Goal: Transaction & Acquisition: Purchase product/service

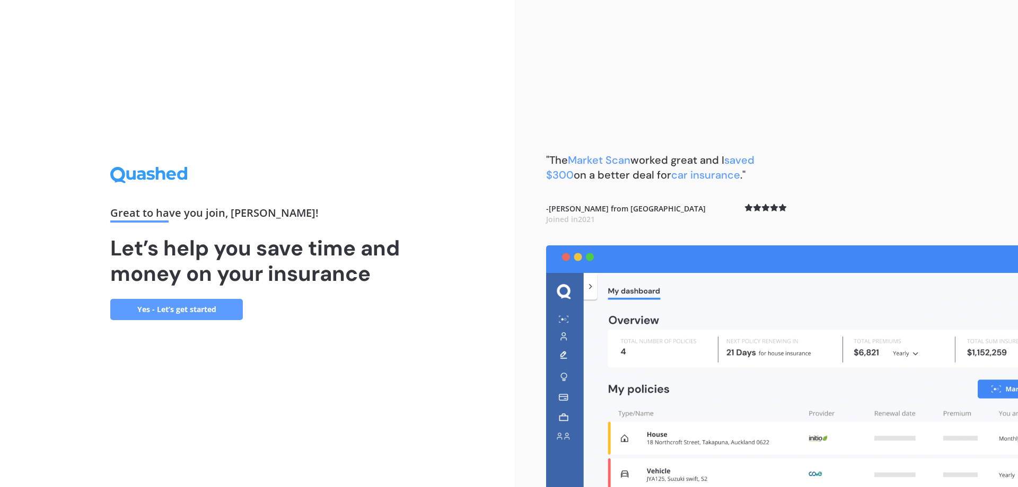
click at [187, 311] on link "Yes - Let’s get started" at bounding box center [176, 309] width 133 height 21
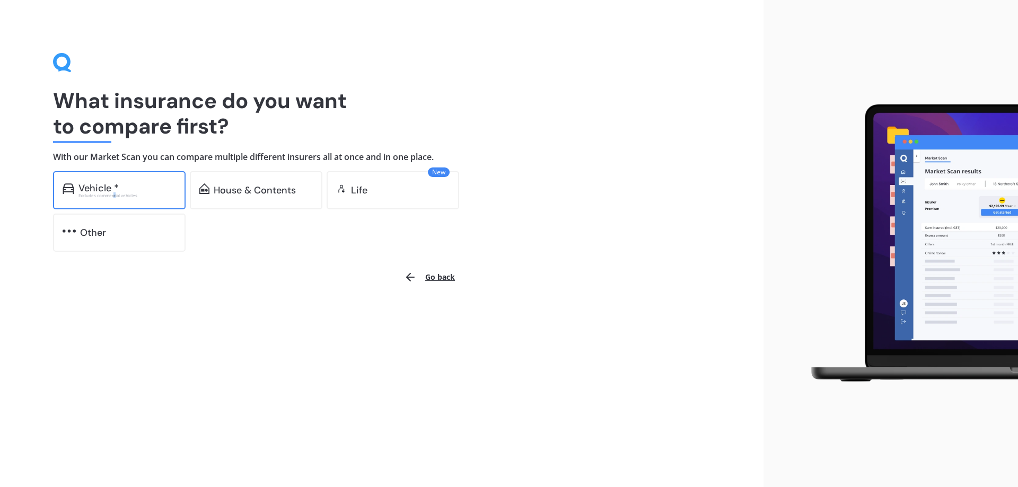
click at [115, 195] on div "Excludes commercial vehicles" at bounding box center [127, 196] width 98 height 4
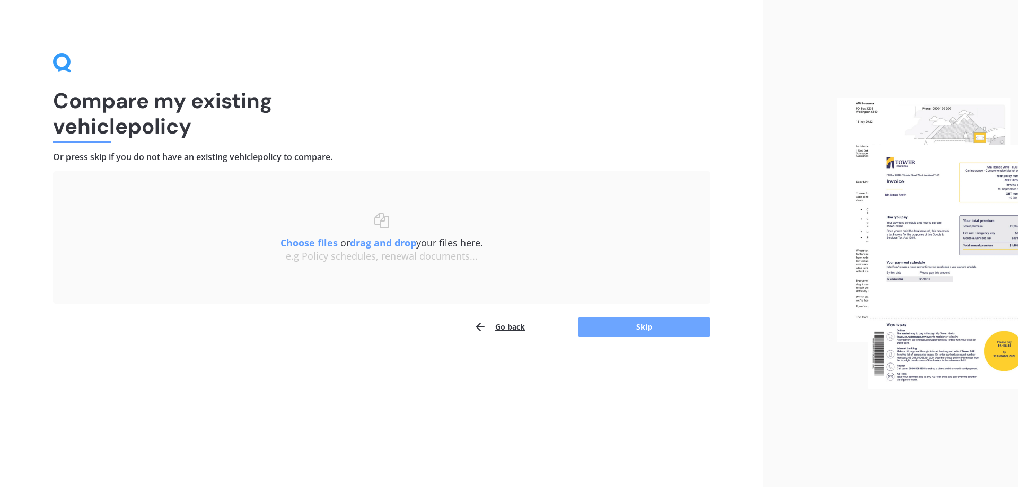
click at [648, 331] on button "Skip" at bounding box center [644, 327] width 133 height 20
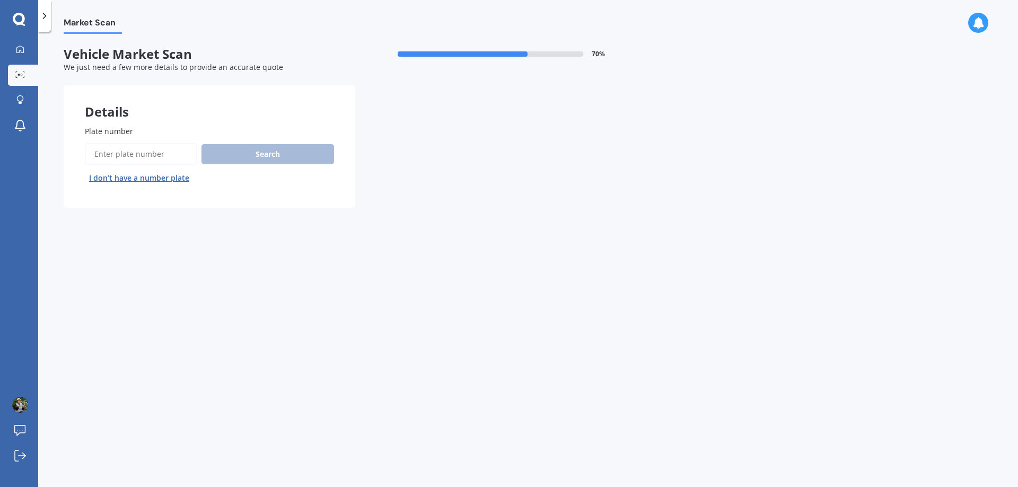
click at [133, 154] on input "Plate number" at bounding box center [141, 154] width 112 height 22
type input "FJP711"
click at [277, 157] on button "Search" at bounding box center [267, 154] width 133 height 20
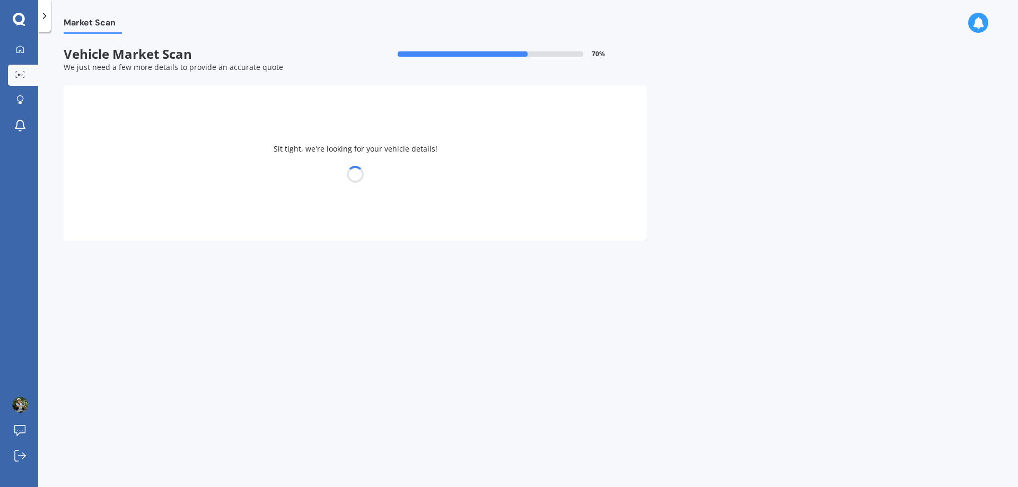
select select "HONDA"
select select "ACCORD"
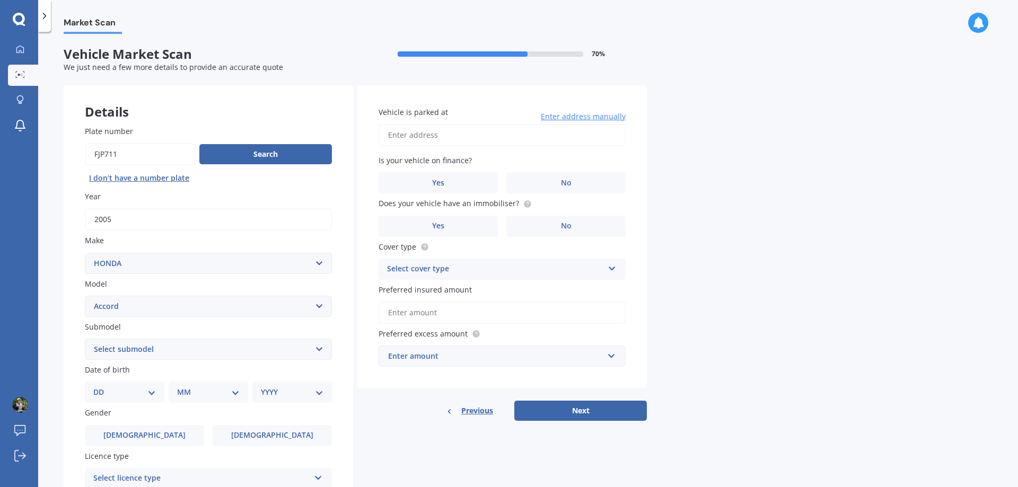
click at [274, 219] on input "2005" at bounding box center [208, 219] width 247 height 22
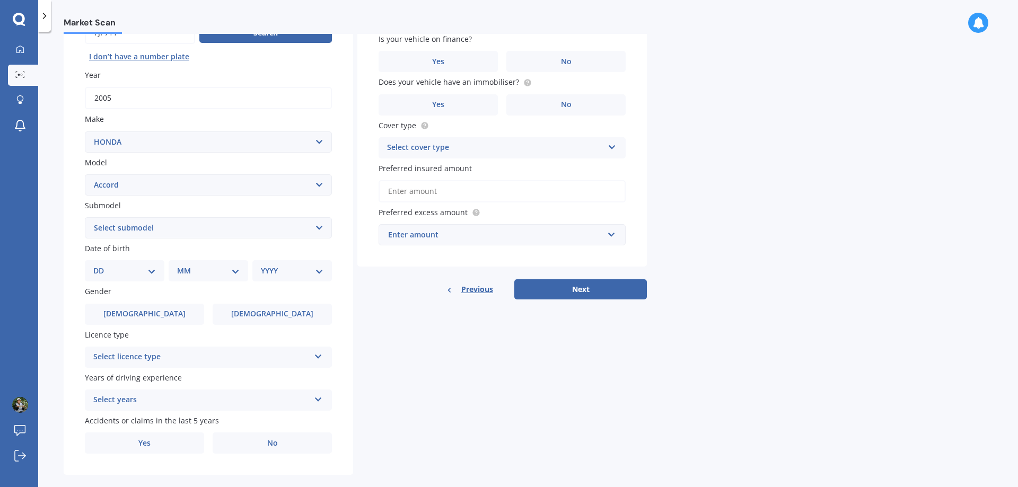
scroll to position [137, 0]
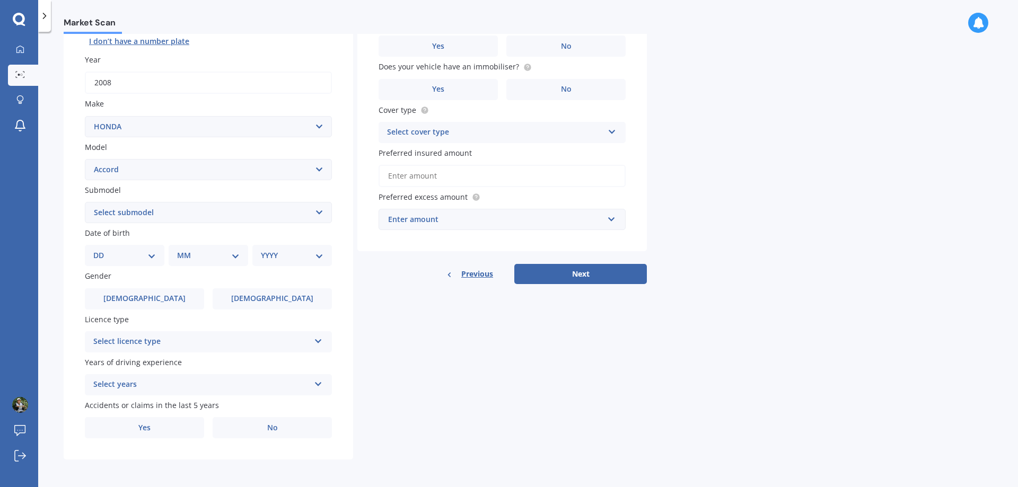
type input "2008"
click at [152, 259] on select "DD 01 02 03 04 05 06 07 08 09 10 11 12 13 14 15 16 17 18 19 20 21 22 23 24 25 2…" at bounding box center [124, 256] width 63 height 12
select select "15"
click at [102, 250] on select "DD 01 02 03 04 05 06 07 08 09 10 11 12 13 14 15 16 17 18 19 20 21 22 23 24 25 2…" at bounding box center [124, 256] width 63 height 12
click at [234, 259] on select "MM 01 02 03 04 05 06 07 08 09 10 11 12" at bounding box center [210, 256] width 58 height 12
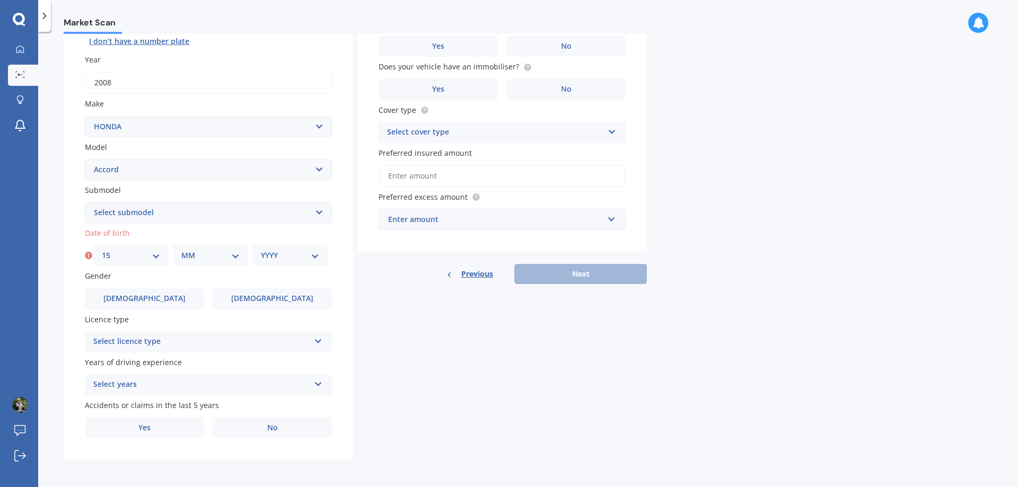
select select "03"
click at [181, 250] on select "MM 01 02 03 04 05 06 07 08 09 10 11 12" at bounding box center [210, 256] width 58 height 12
click at [321, 257] on div "YYYY 2025 2024 2023 2022 2021 2020 2019 2018 2017 2016 2015 2014 2013 2012 2011…" at bounding box center [289, 255] width 75 height 21
click at [313, 258] on select "YYYY 2025 2024 2023 2022 2021 2020 2019 2018 2017 2016 2015 2014 2013 2012 2011…" at bounding box center [290, 256] width 58 height 12
select select "1975"
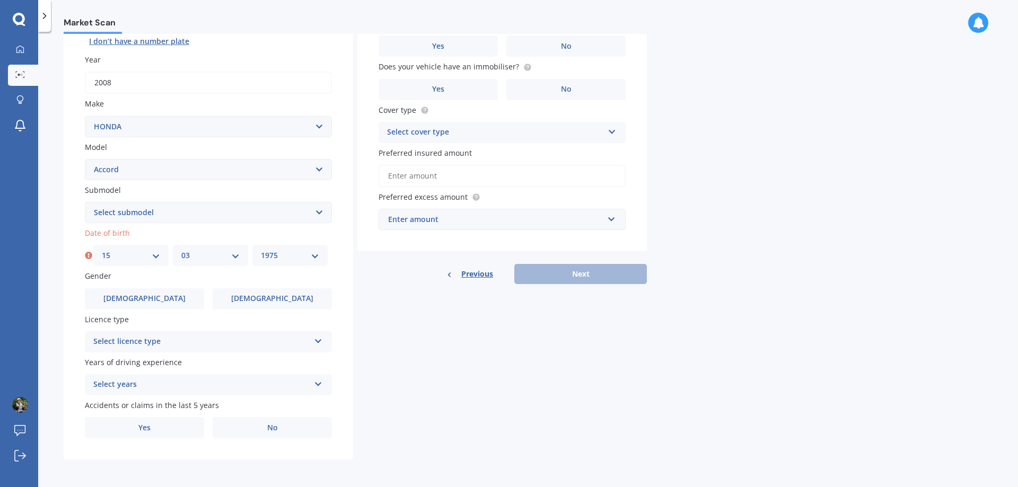
click at [261, 250] on select "YYYY 2025 2024 2023 2022 2021 2020 2019 2018 2017 2016 2015 2014 2013 2012 2011…" at bounding box center [290, 256] width 58 height 12
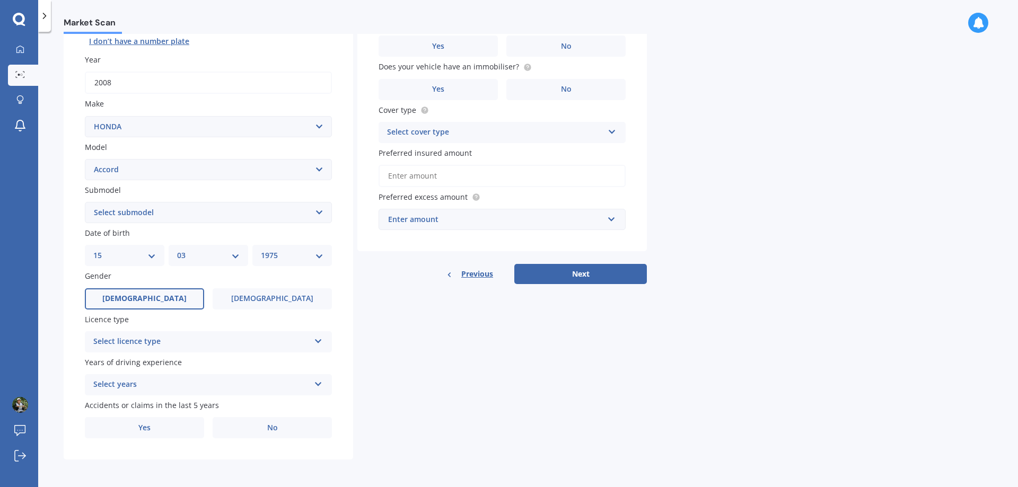
click at [140, 297] on span "[DEMOGRAPHIC_DATA]" at bounding box center [144, 298] width 84 height 9
click at [0, 0] on input "[DEMOGRAPHIC_DATA]" at bounding box center [0, 0] width 0 height 0
click at [327, 337] on div "Select licence type NZ Full NZ Restricted NZ Learners [GEOGRAPHIC_DATA] [GEOGRA…" at bounding box center [208, 341] width 247 height 21
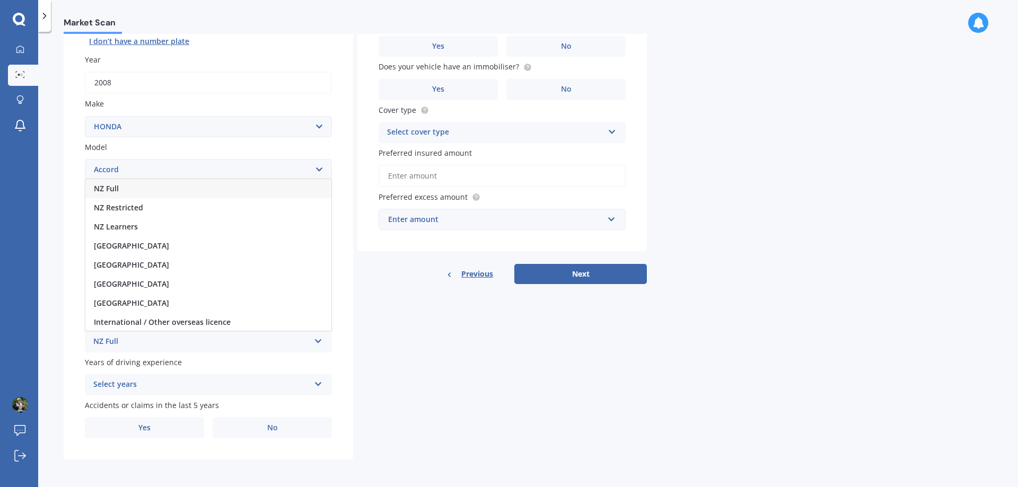
click at [149, 188] on div "NZ Full" at bounding box center [208, 188] width 246 height 19
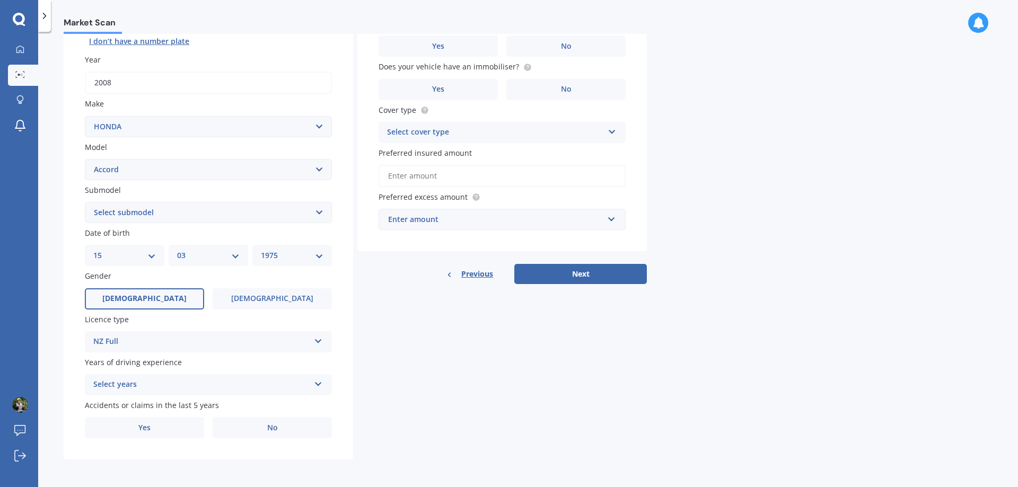
click at [322, 386] on icon at bounding box center [318, 382] width 9 height 7
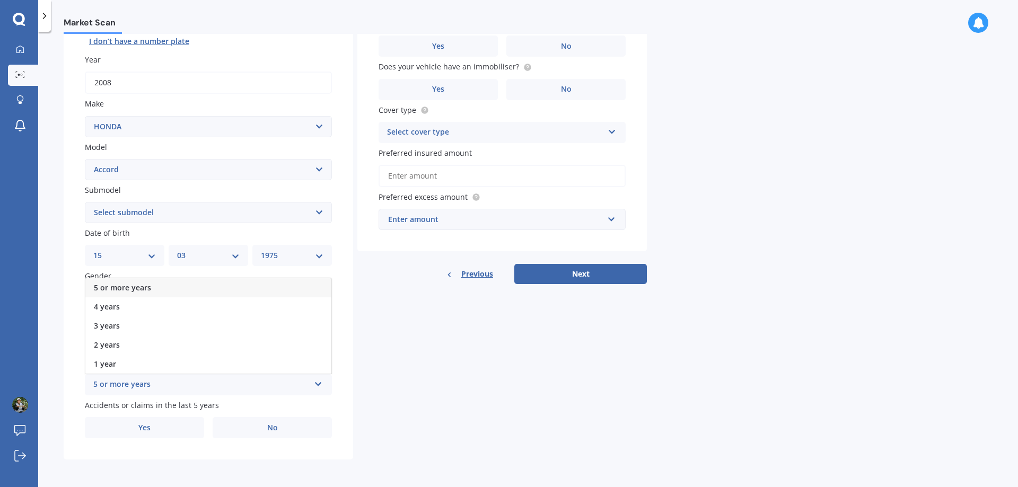
click at [177, 285] on div "5 or more years" at bounding box center [208, 287] width 246 height 19
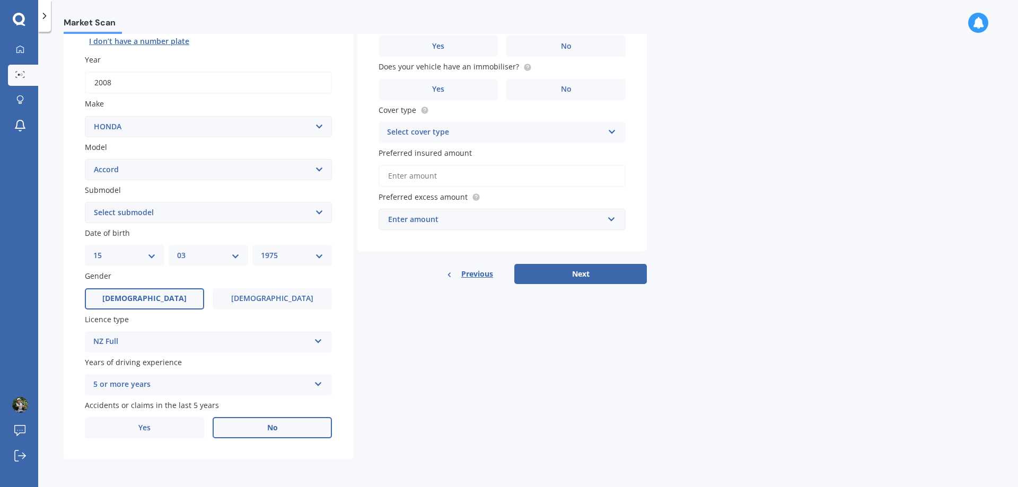
click at [267, 431] on span "No" at bounding box center [272, 428] width 11 height 9
click at [0, 0] on input "No" at bounding box center [0, 0] width 0 height 0
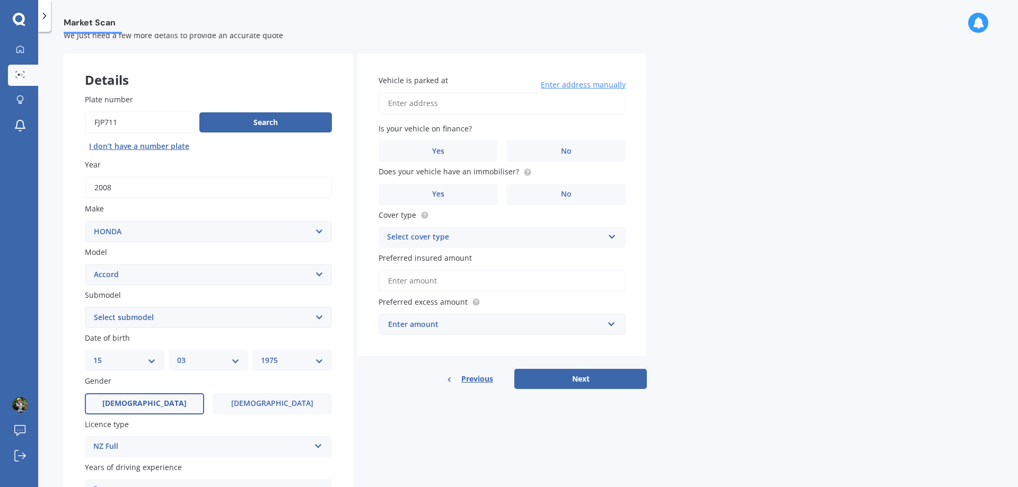
scroll to position [31, 0]
click at [447, 105] on input "Vehicle is parked at" at bounding box center [502, 104] width 247 height 22
click at [705, 165] on div "Market Scan Vehicle Market Scan 70 % We just need a few more details to provide…" at bounding box center [528, 261] width 980 height 455
click at [481, 104] on input "Vehicle is parked at" at bounding box center [502, 104] width 247 height 22
type input "[STREET_ADDRESS]"
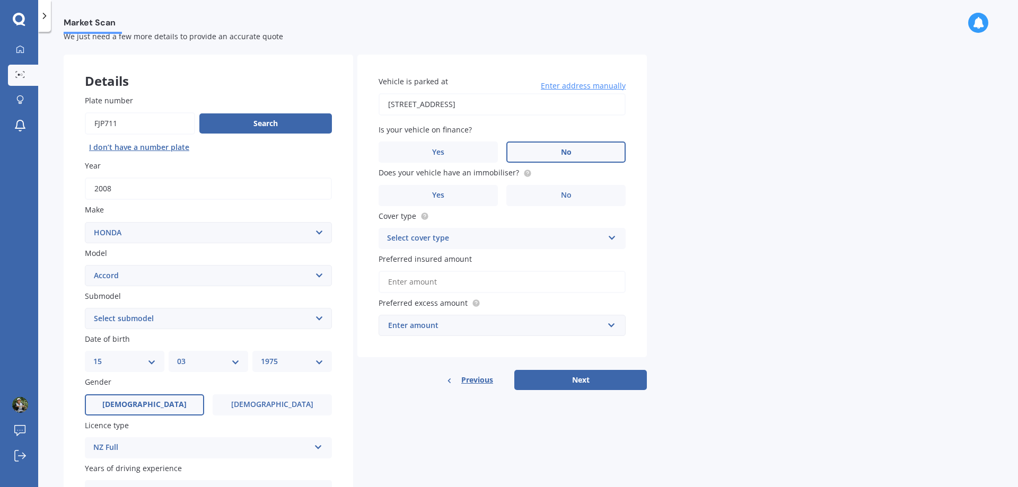
click at [582, 153] on label "No" at bounding box center [565, 152] width 119 height 21
click at [0, 0] on input "No" at bounding box center [0, 0] width 0 height 0
click at [582, 198] on label "No" at bounding box center [565, 195] width 119 height 21
click at [0, 0] on input "No" at bounding box center [0, 0] width 0 height 0
click at [461, 197] on label "Yes" at bounding box center [438, 195] width 119 height 21
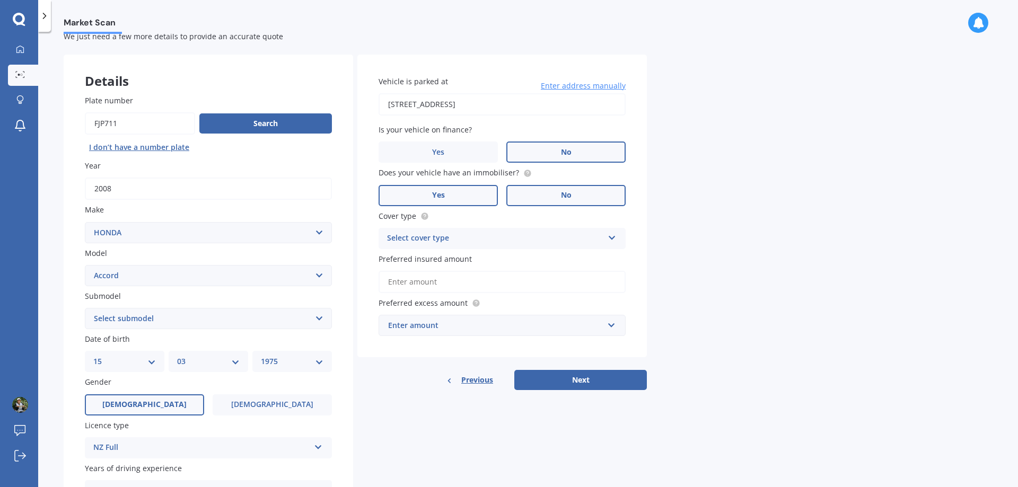
click at [0, 0] on input "Yes" at bounding box center [0, 0] width 0 height 0
click at [616, 239] on icon at bounding box center [612, 235] width 9 height 7
click at [449, 257] on div "Comprehensive" at bounding box center [502, 259] width 246 height 19
click at [513, 281] on input "Preferred insured amount" at bounding box center [502, 282] width 247 height 22
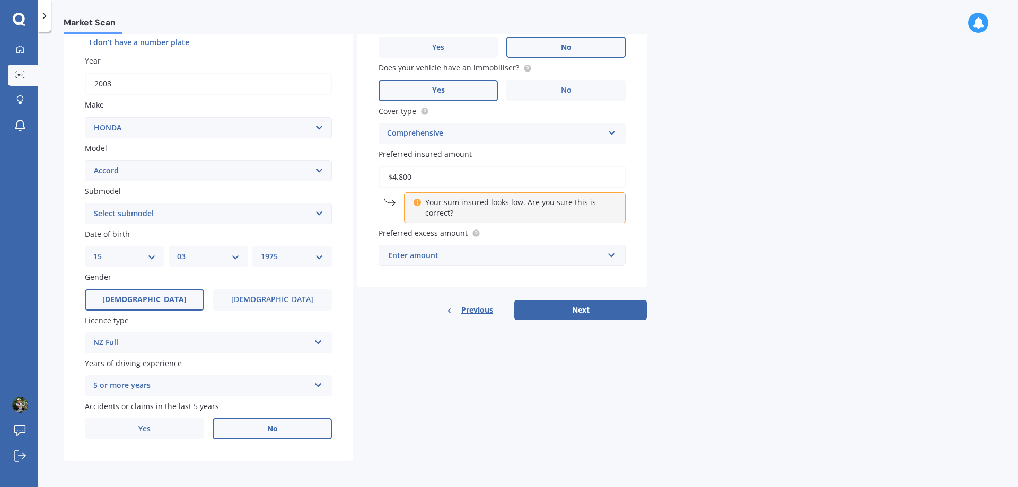
scroll to position [137, 0]
click at [667, 263] on div "Market Scan Vehicle Market Scan 70 % We just need a few more details to provide…" at bounding box center [528, 261] width 980 height 455
click at [736, 202] on div "Market Scan Vehicle Market Scan 70 % We just need a few more details to provide…" at bounding box center [528, 261] width 980 height 455
click at [423, 174] on input "$4,800" at bounding box center [502, 176] width 247 height 22
drag, startPoint x: 423, startPoint y: 174, endPoint x: 377, endPoint y: 175, distance: 45.6
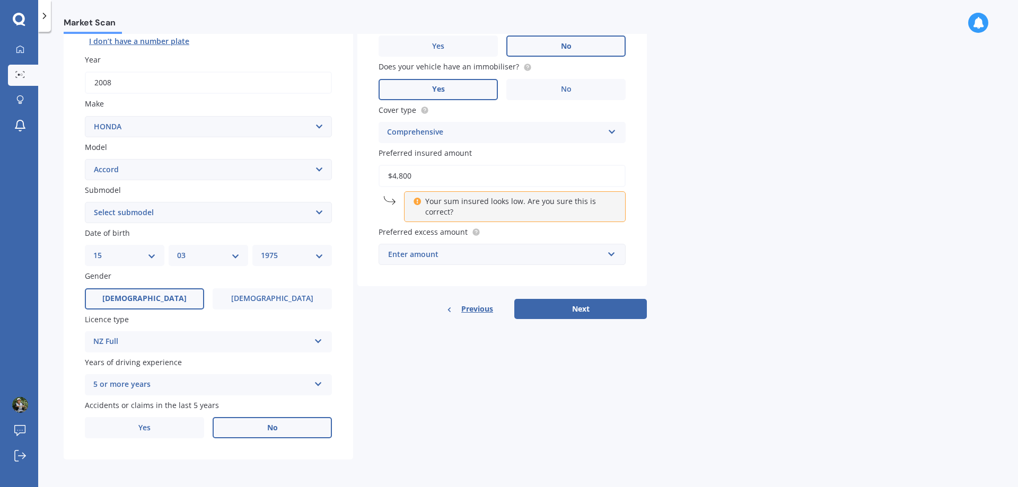
click at [377, 175] on div "Vehicle is parked at [STREET_ADDRESS] Enter address manually Is your vehicle on…" at bounding box center [501, 118] width 289 height 338
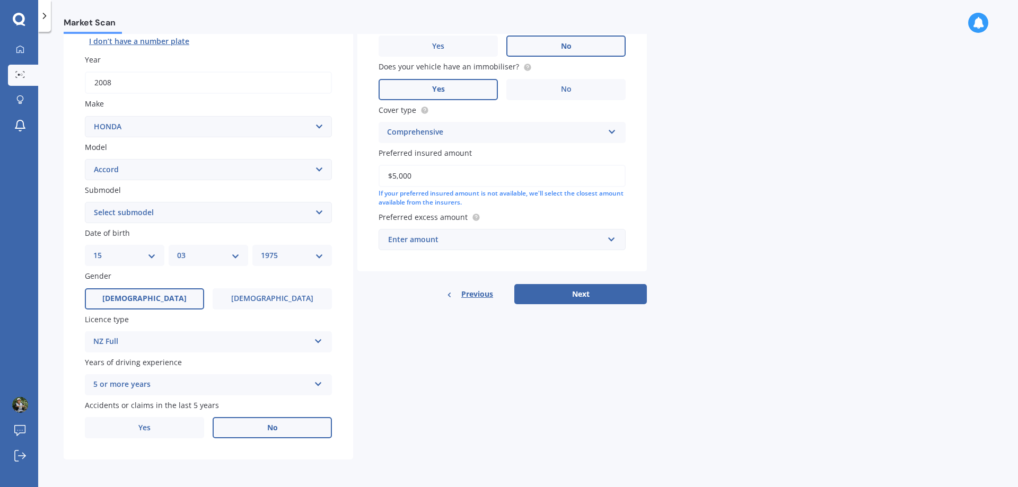
type input "$5,000"
click at [735, 241] on div "Market Scan Vehicle Market Scan 70 % We just need a few more details to provide…" at bounding box center [528, 261] width 980 height 455
click at [611, 238] on input "text" at bounding box center [499, 240] width 238 height 20
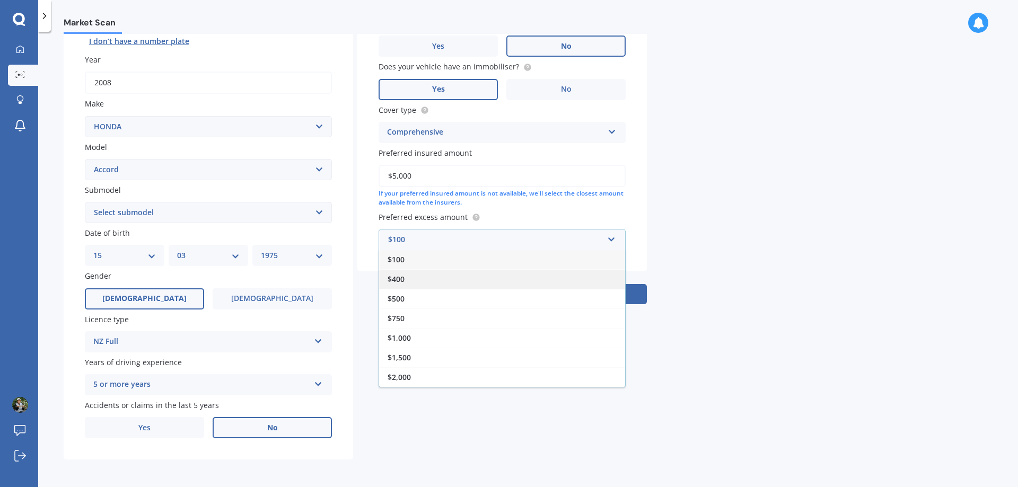
click at [417, 283] on div "$400" at bounding box center [502, 279] width 246 height 20
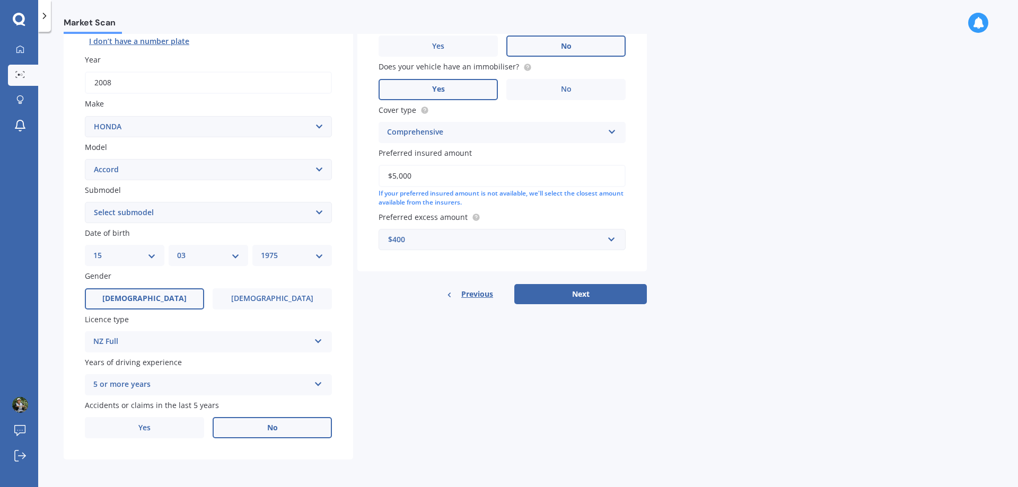
drag, startPoint x: 589, startPoint y: 293, endPoint x: 581, endPoint y: 294, distance: 8.0
click at [587, 293] on button "Next" at bounding box center [580, 294] width 133 height 20
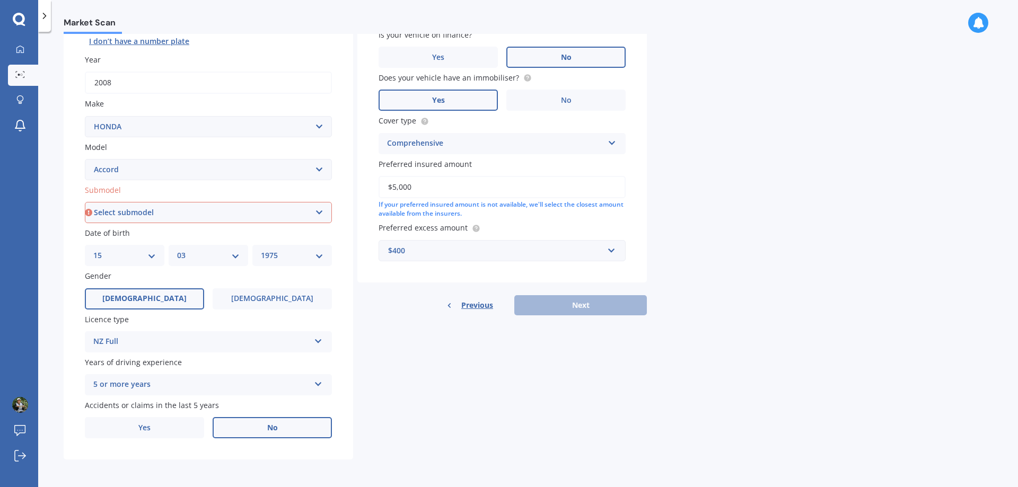
click at [322, 208] on select "Select submodel (all other) 2.2i Euro 2.0 Euro 2.4 Euro 2.4 Tourer Euro R EX EX…" at bounding box center [208, 212] width 247 height 21
select select "EURO 2.4"
click at [85, 202] on select "Select submodel (all other) 2.2i Euro 2.0 Euro 2.4 Euro 2.4 Tourer Euro R EX EX…" at bounding box center [208, 212] width 247 height 21
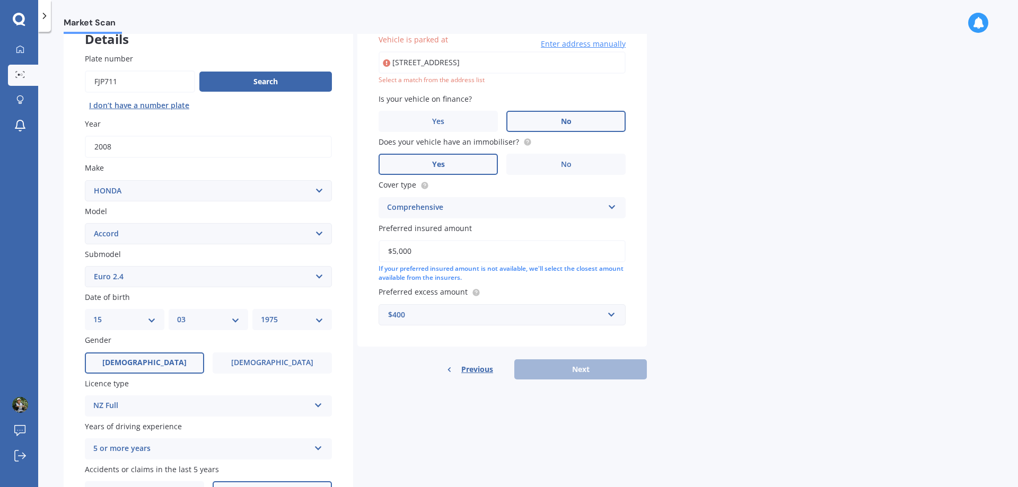
click at [566, 58] on input "[STREET_ADDRESS]" at bounding box center [502, 62] width 247 height 22
click at [746, 127] on div "Market Scan Vehicle Market Scan 70 % We just need a few more details to provide…" at bounding box center [528, 261] width 980 height 455
click at [568, 60] on input "[STREET_ADDRESS]" at bounding box center [502, 62] width 247 height 22
click at [720, 111] on div "Market Scan Vehicle Market Scan 70 % We just need a few more details to provide…" at bounding box center [528, 261] width 980 height 455
click at [736, 209] on div "Market Scan Vehicle Market Scan 70 % We just need a few more details to provide…" at bounding box center [528, 261] width 980 height 455
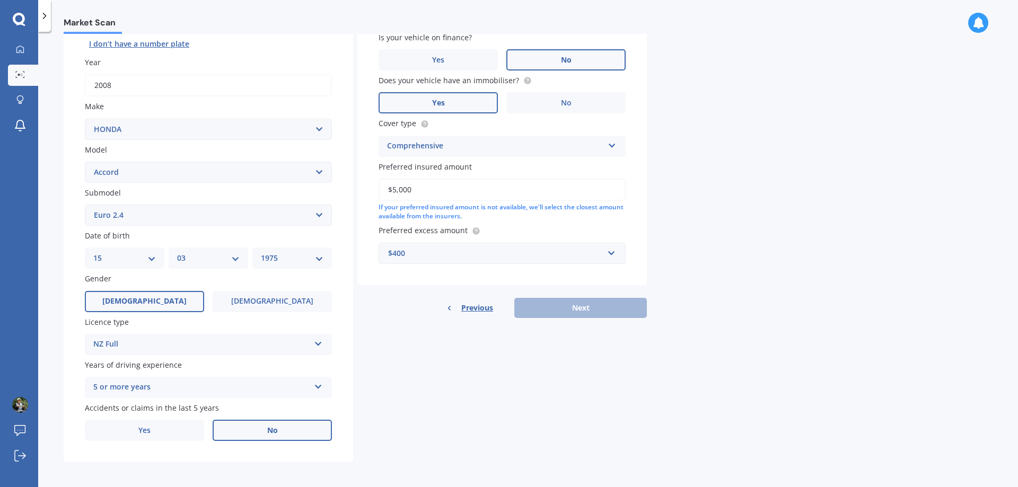
scroll to position [137, 0]
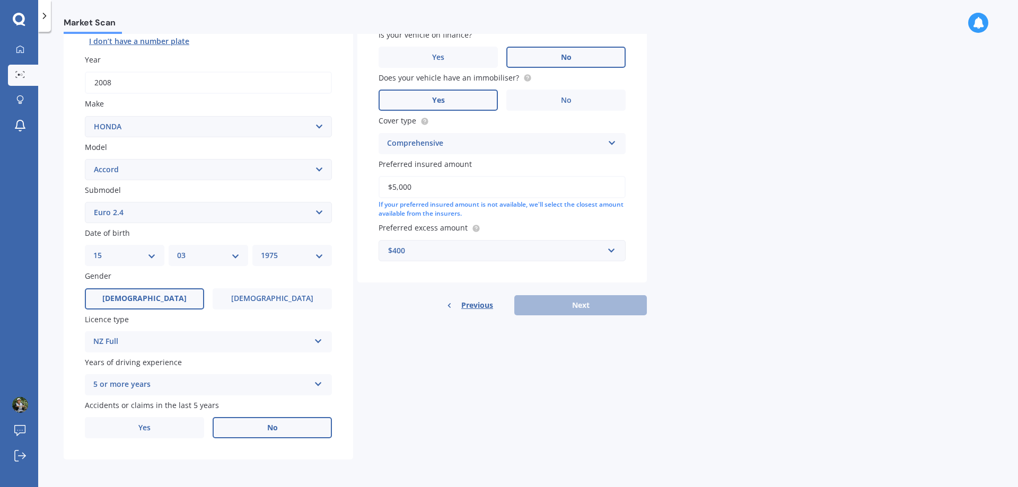
click at [583, 306] on div "Previous Next" at bounding box center [501, 305] width 289 height 20
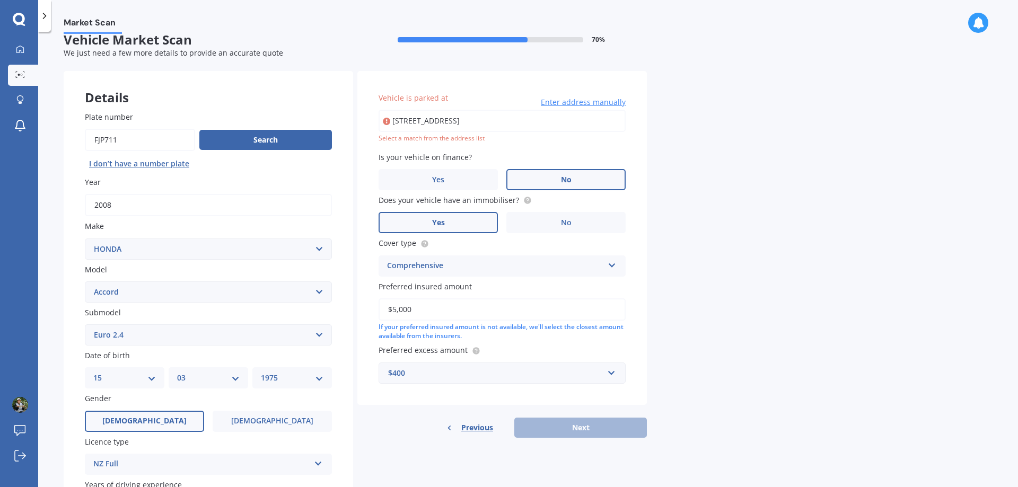
scroll to position [0, 0]
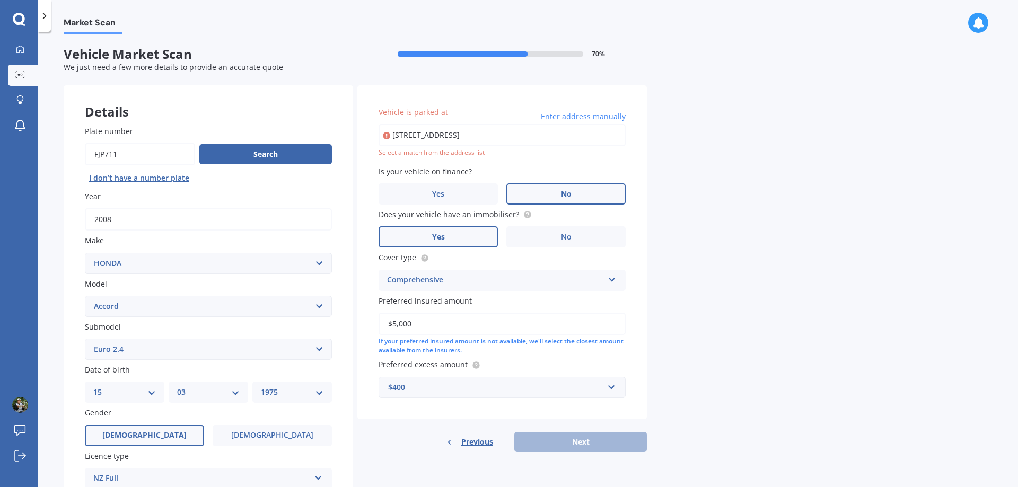
click at [391, 134] on input "[STREET_ADDRESS]" at bounding box center [502, 135] width 247 height 22
click at [564, 134] on input "[STREET_ADDRESS]" at bounding box center [502, 135] width 247 height 22
click at [708, 163] on div "Market Scan Vehicle Market Scan 70 % We just need a few more details to provide…" at bounding box center [528, 261] width 980 height 455
drag, startPoint x: 140, startPoint y: 161, endPoint x: 92, endPoint y: 154, distance: 48.7
click at [90, 155] on input "Plate number" at bounding box center [140, 154] width 110 height 22
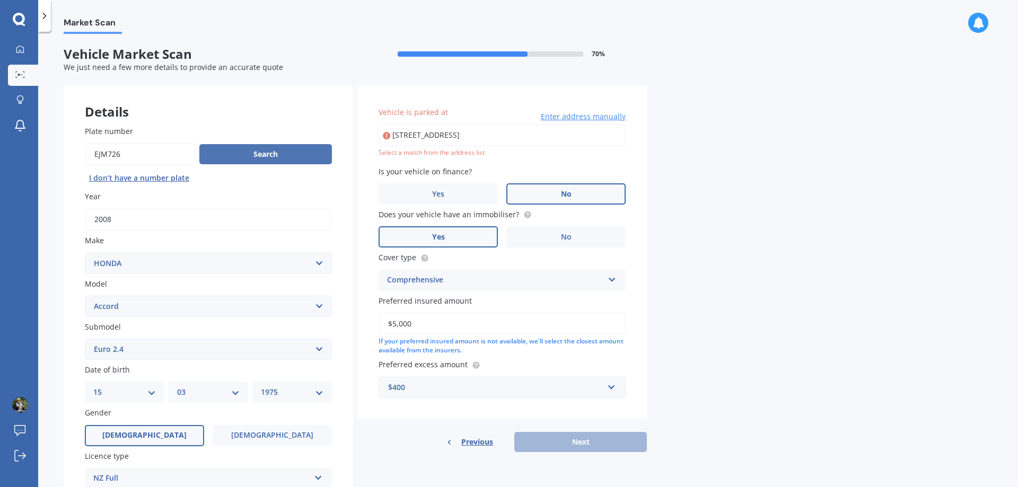
type input "EJM726"
click at [277, 159] on button "Search" at bounding box center [265, 154] width 133 height 20
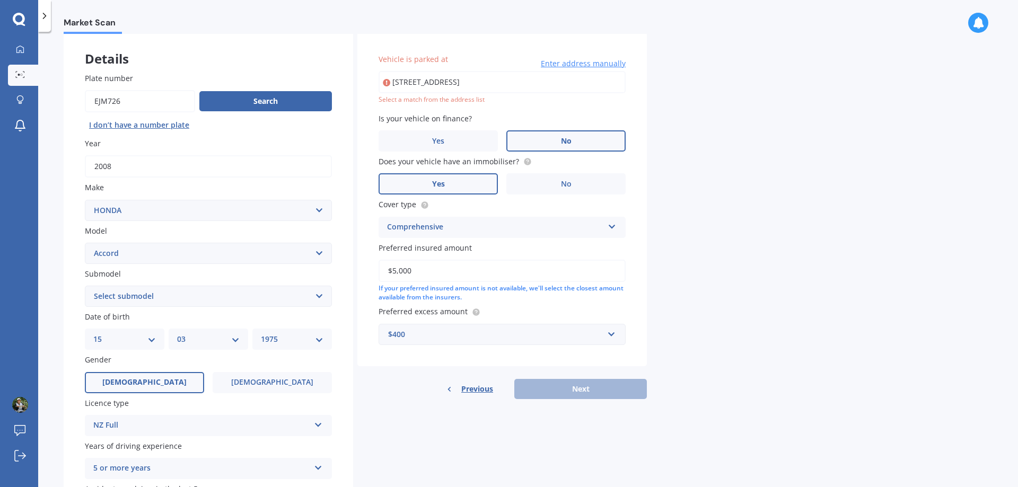
click at [320, 296] on select "Select submodel (all other) 2.2i Euro 2.0 Euro 2.4 Euro 2.4 Tourer Euro R EX EX…" at bounding box center [208, 296] width 247 height 21
select select "EURO 2.4"
click at [85, 286] on select "Select submodel (all other) 2.2i Euro 2.0 Euro 2.4 Euro 2.4 Tourer Euro R EX EX…" at bounding box center [208, 296] width 247 height 21
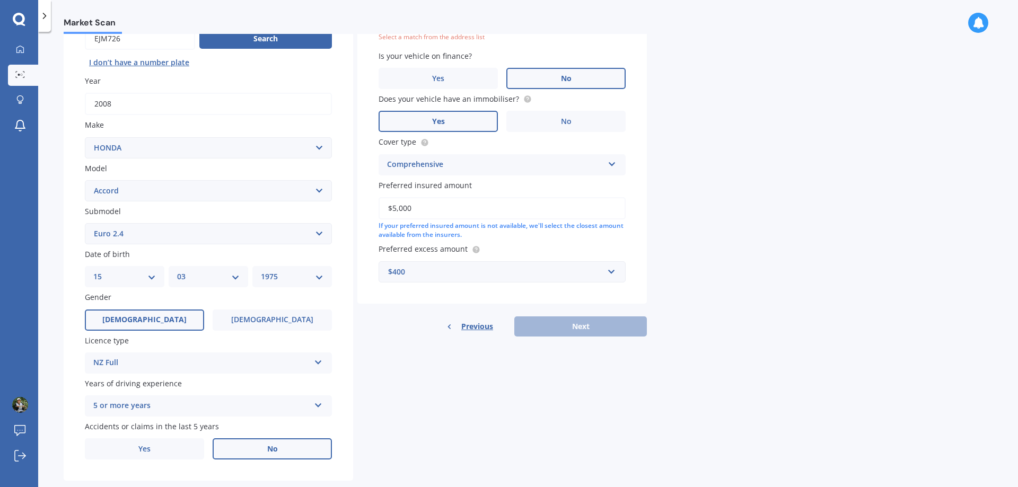
scroll to position [84, 0]
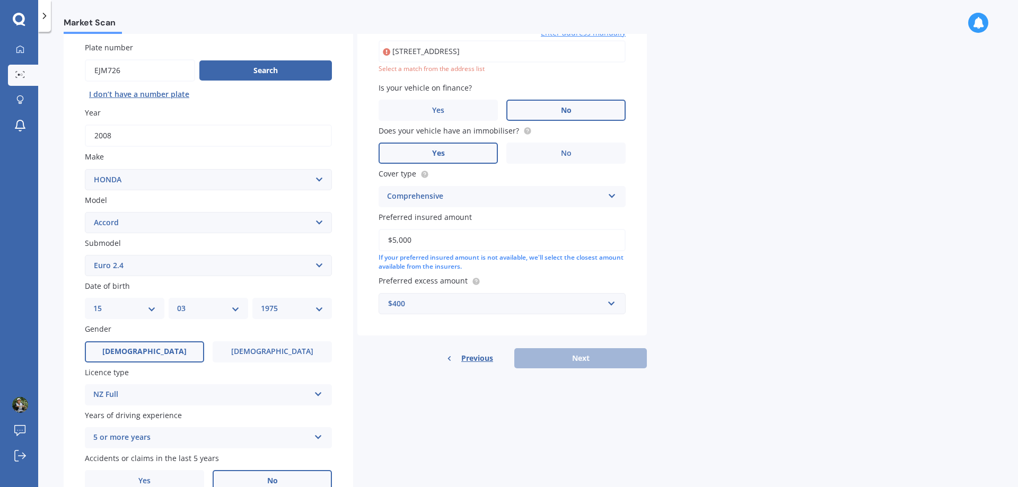
drag, startPoint x: 750, startPoint y: 177, endPoint x: 632, endPoint y: 112, distance: 134.8
click at [749, 177] on div "Market Scan Vehicle Market Scan 70 % We just need a few more details to provide…" at bounding box center [528, 261] width 980 height 455
click at [579, 42] on input "[STREET_ADDRESS]" at bounding box center [502, 51] width 247 height 22
click at [499, 49] on input "[STREET_ADDRESS]" at bounding box center [502, 51] width 247 height 22
type input "[STREET_ADDRESS]"
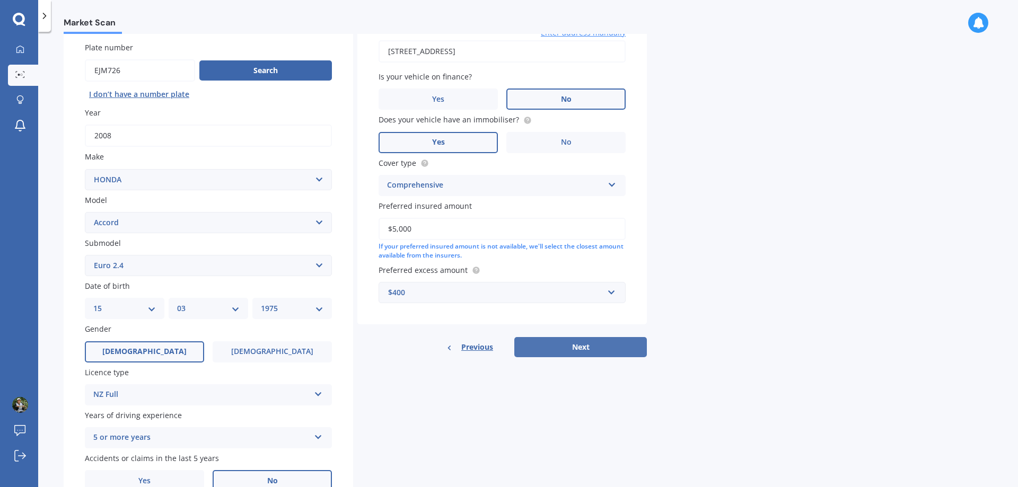
click at [586, 350] on button "Next" at bounding box center [580, 347] width 133 height 20
select select "15"
select select "03"
select select "1975"
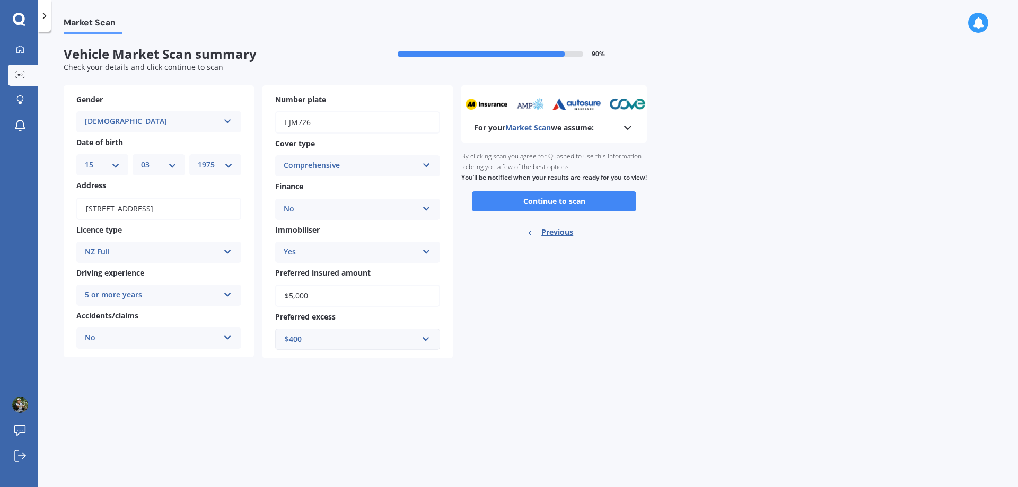
scroll to position [0, 0]
click at [555, 212] on button "Continue to scan" at bounding box center [554, 201] width 164 height 20
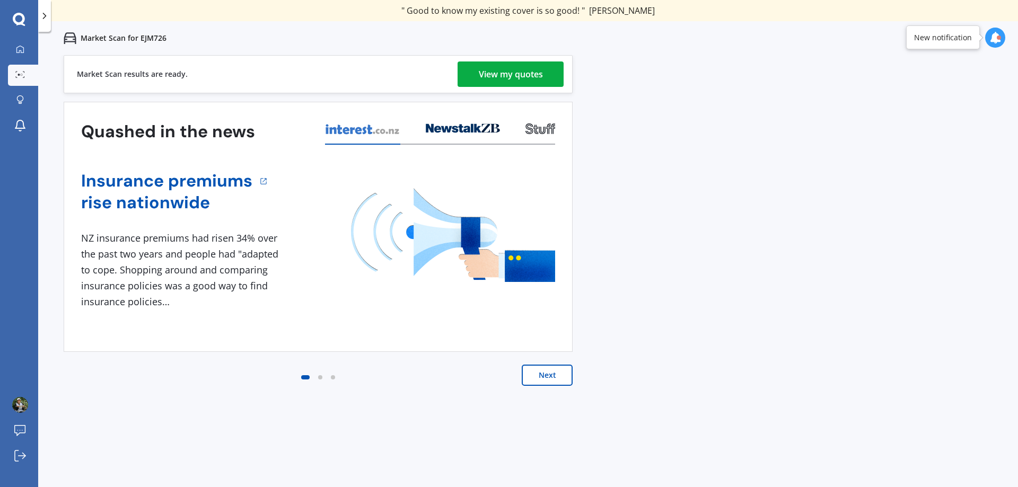
click at [511, 76] on div "View my quotes" at bounding box center [511, 74] width 64 height 25
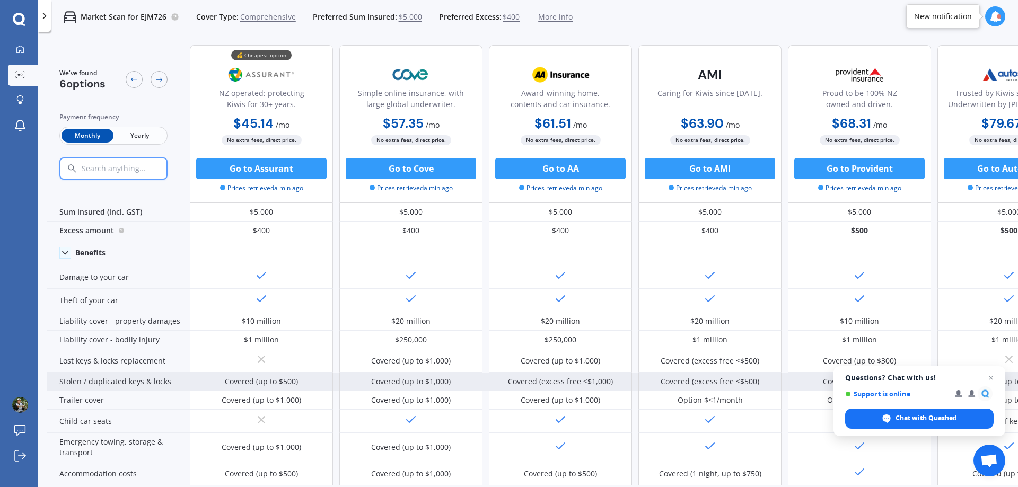
click at [991, 378] on span "Close chat" at bounding box center [991, 378] width 13 height 13
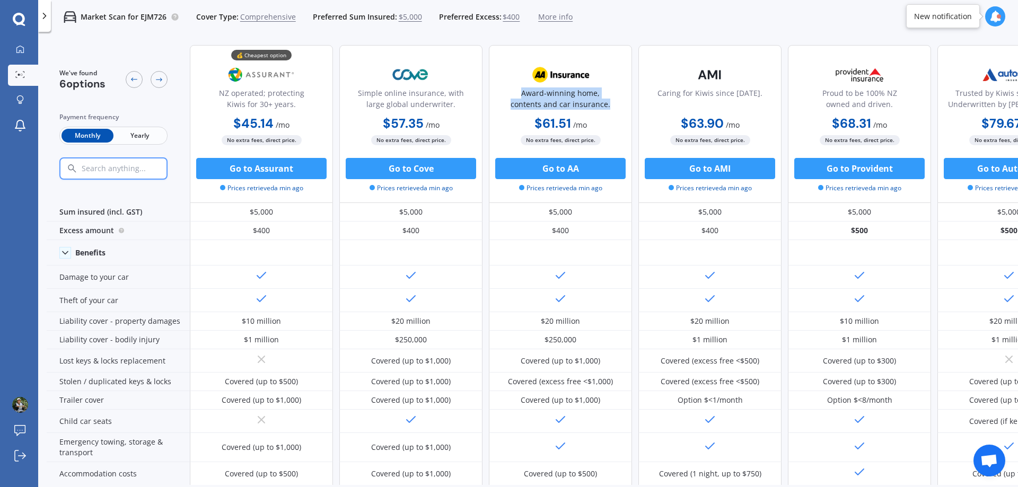
drag, startPoint x: 524, startPoint y: 92, endPoint x: 616, endPoint y: 105, distance: 92.1
click at [616, 105] on div "Award-winning home, contents and car insurance." at bounding box center [560, 100] width 125 height 27
click at [617, 24] on div "Market Scan for EJM726 Cover Type: Comprehensive Preferred Sum Insured: $5,000 …" at bounding box center [528, 17] width 980 height 34
